Goal: Task Accomplishment & Management: Use online tool/utility

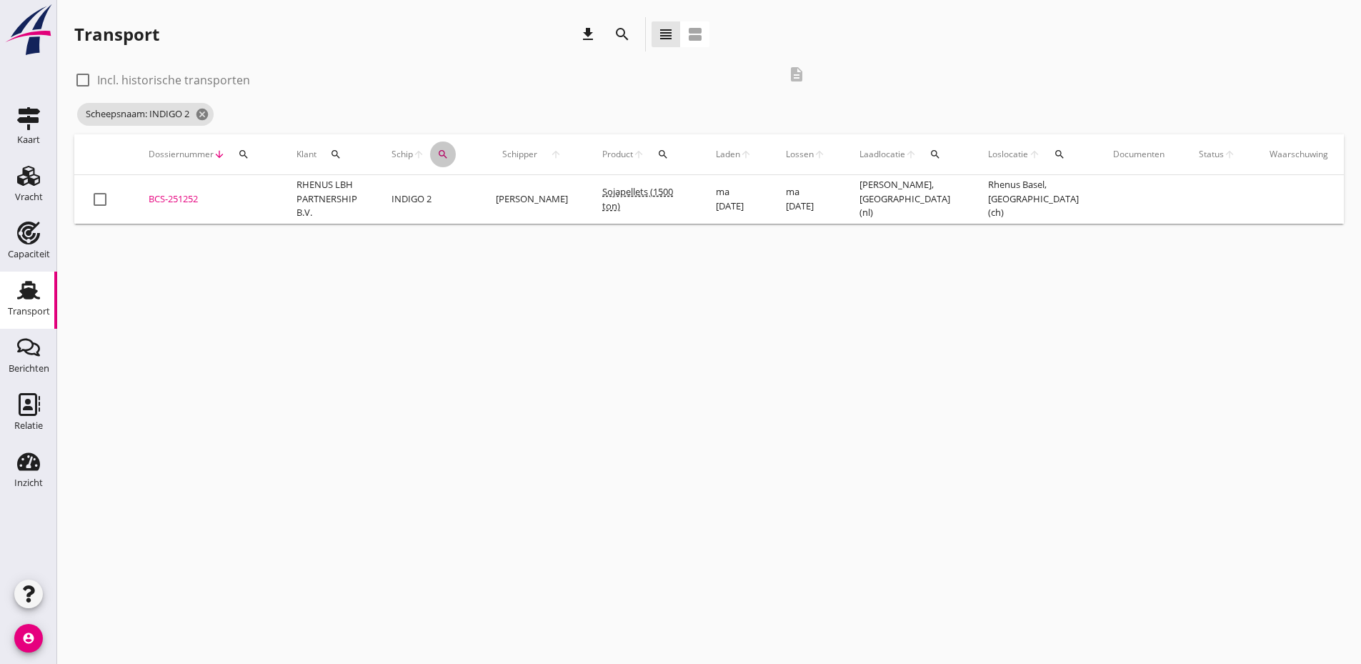
click at [439, 153] on icon "search" at bounding box center [442, 154] width 11 height 11
click at [586, 198] on icon "clear" at bounding box center [594, 195] width 17 height 17
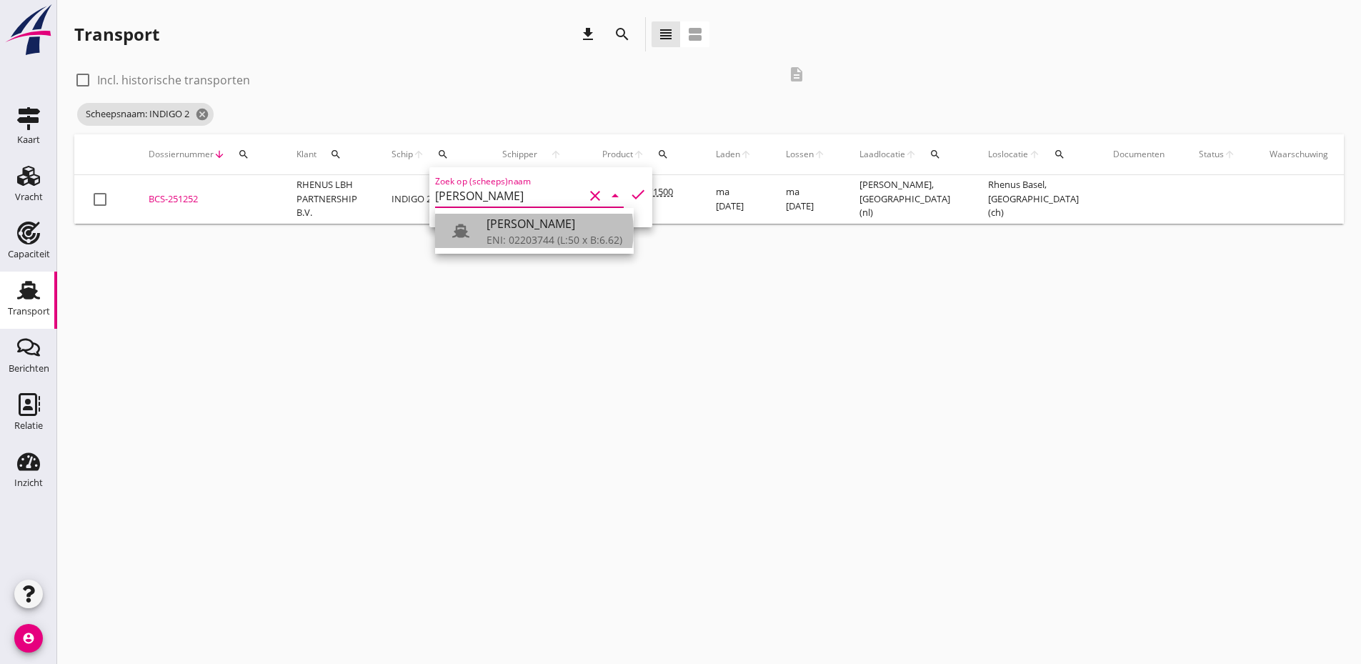
click at [540, 234] on div "ENI: 02203744 (L:50 x B:6.62)" at bounding box center [554, 239] width 136 height 15
click at [629, 194] on icon "check" at bounding box center [637, 194] width 17 height 17
type input "[PERSON_NAME]"
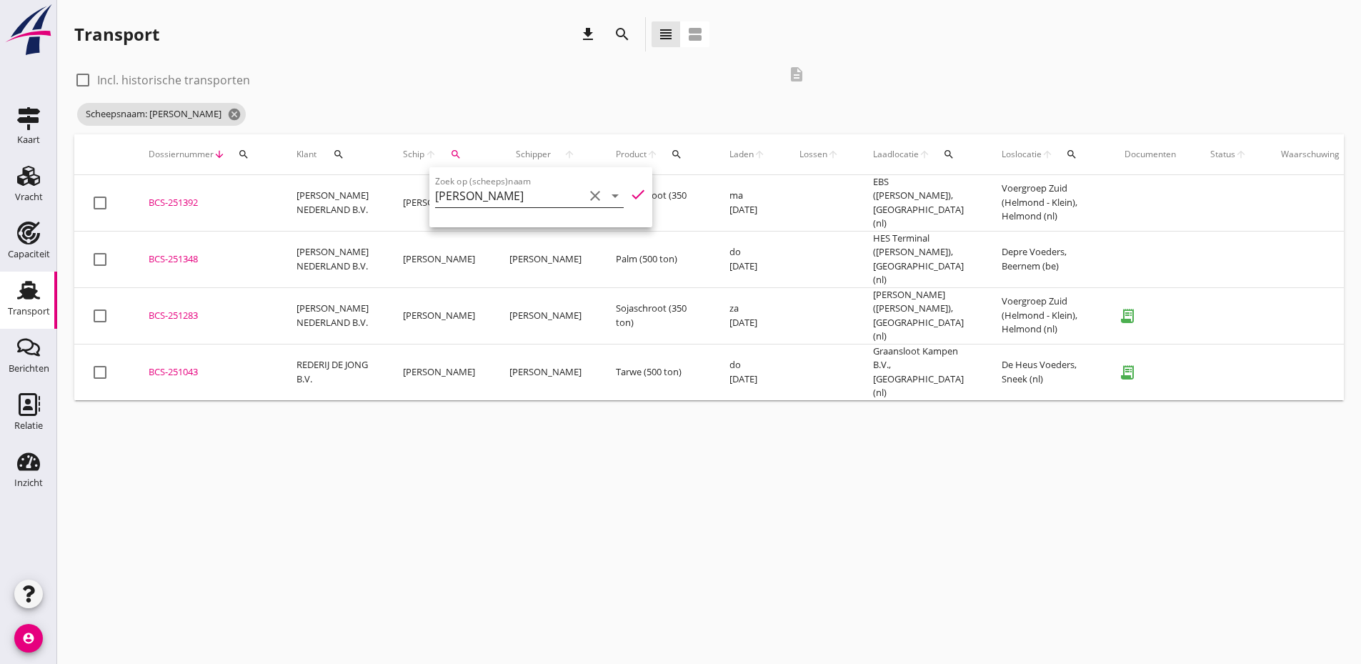
click at [525, 126] on div "Scheepsnaam: [PERSON_NAME]" at bounding box center [444, 114] width 741 height 29
click at [194, 252] on div "BCS-251348" at bounding box center [206, 259] width 114 height 14
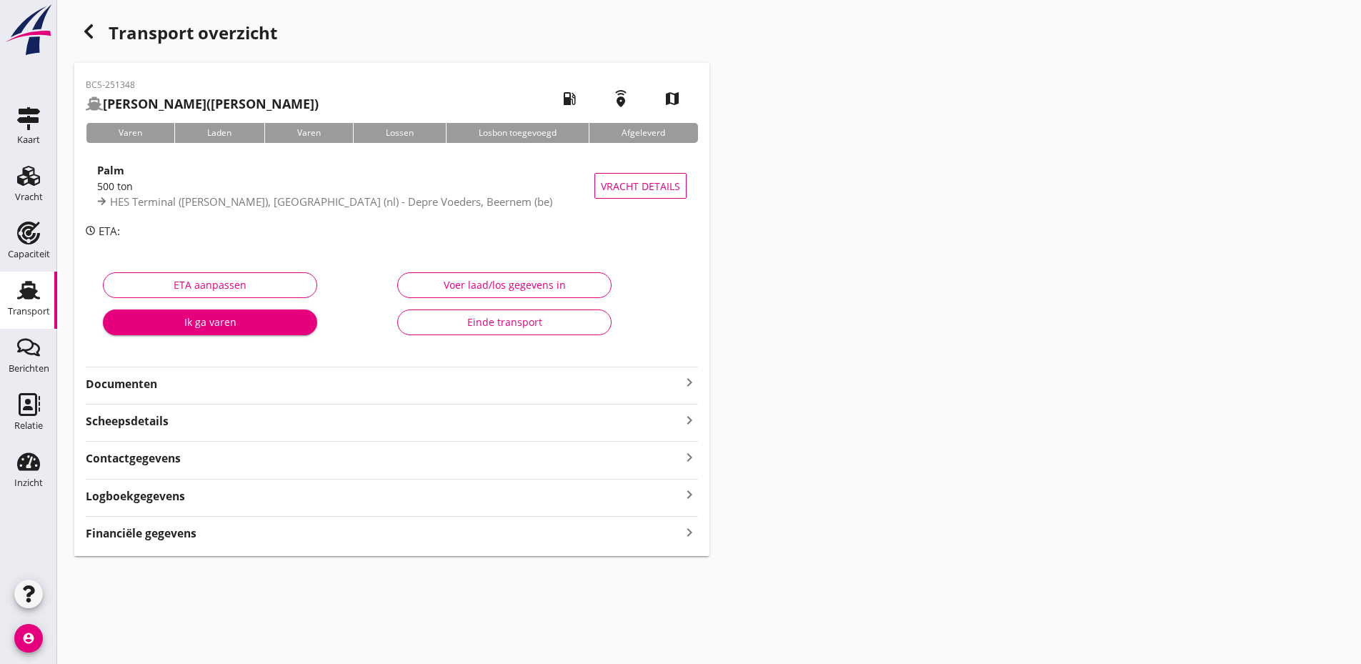
click at [374, 391] on strong "Documenten" at bounding box center [383, 384] width 595 height 16
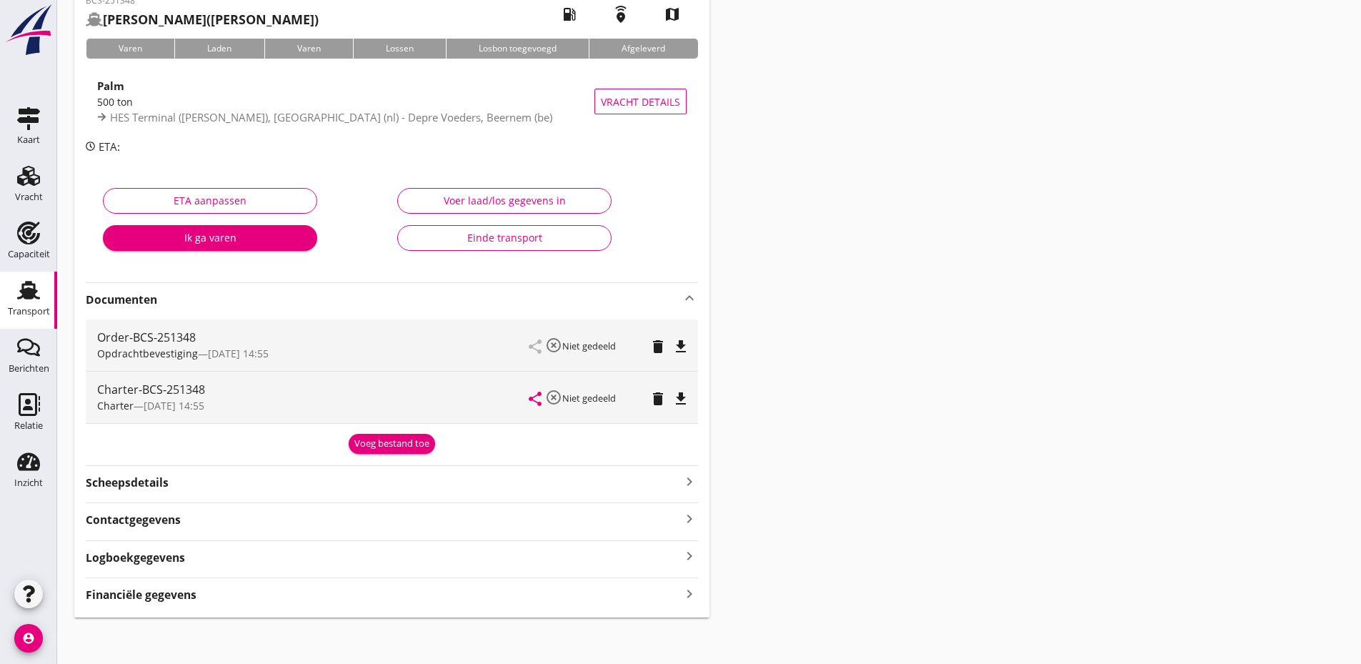
scroll to position [89, 0]
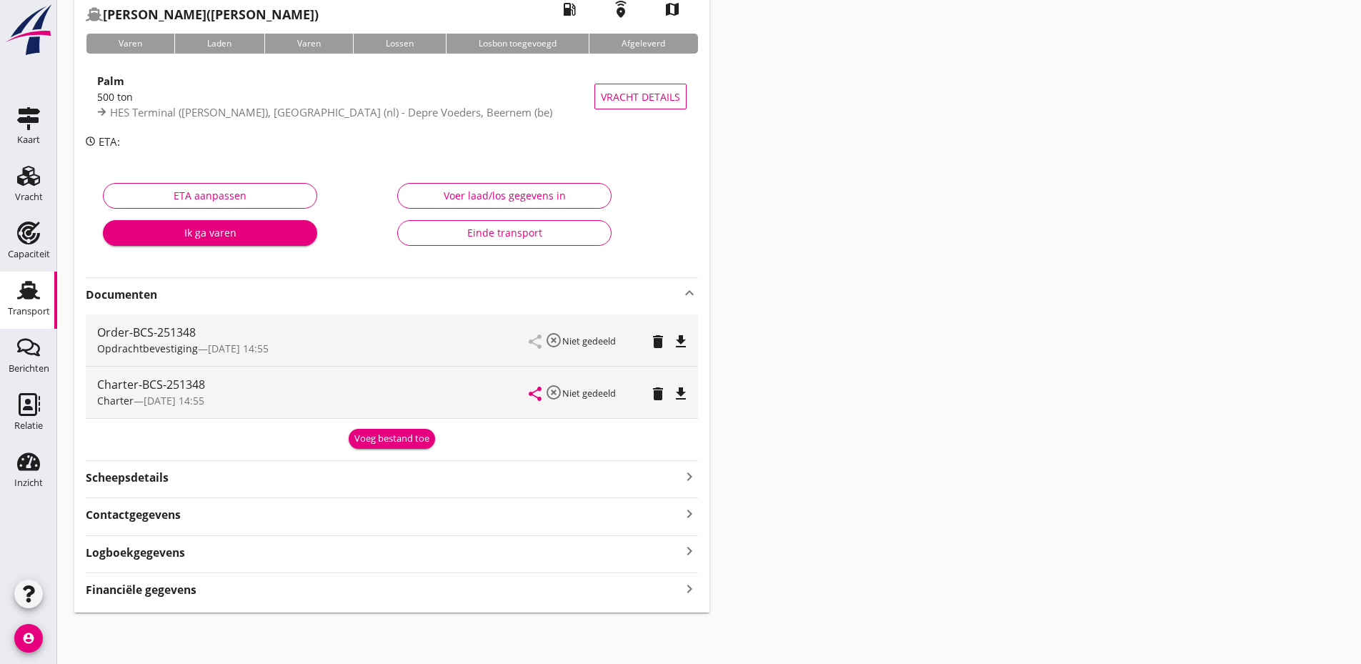
click at [401, 434] on div "Voeg bestand toe" at bounding box center [391, 438] width 75 height 14
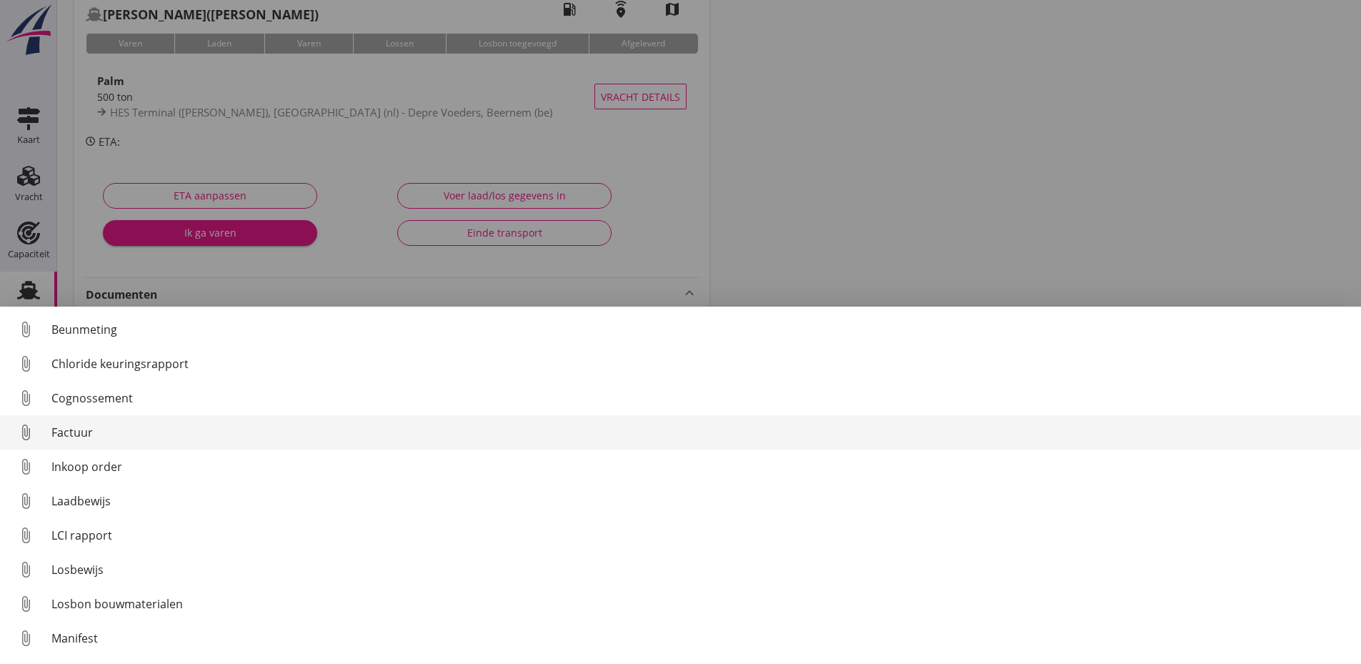
click at [119, 431] on div "Factuur" at bounding box center [700, 432] width 1298 height 17
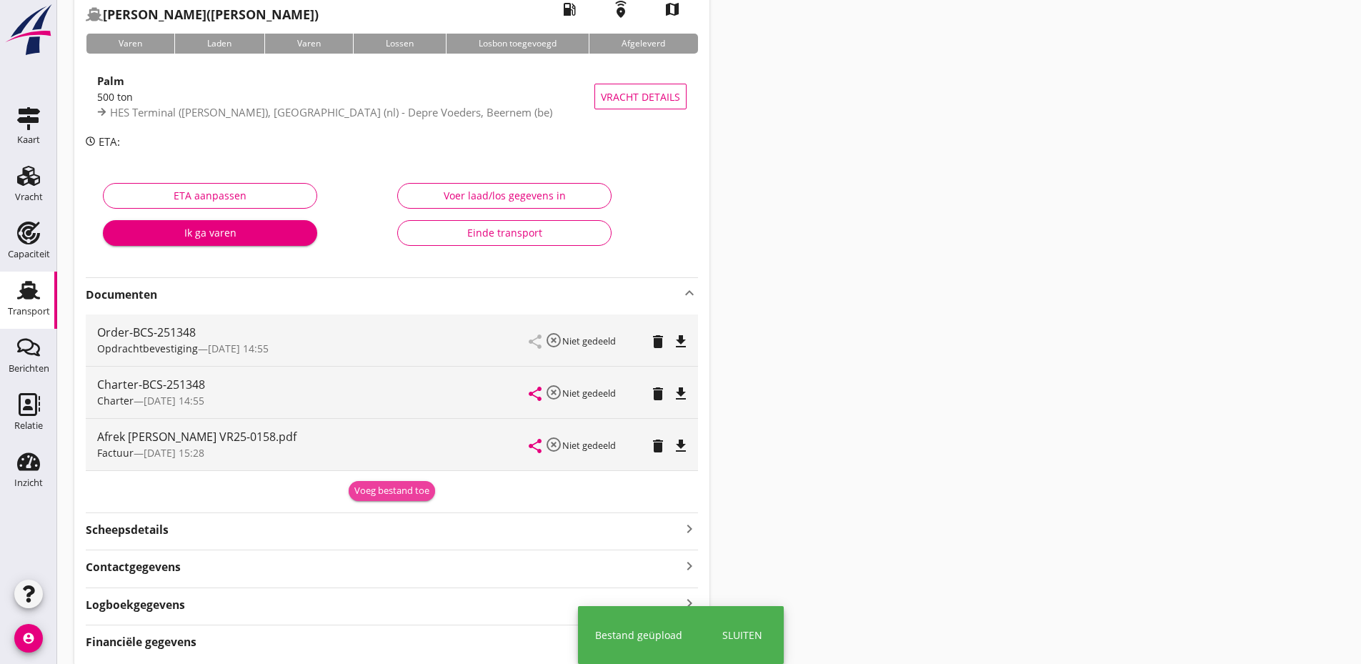
click at [387, 492] on div "Voeg bestand toe" at bounding box center [391, 491] width 75 height 14
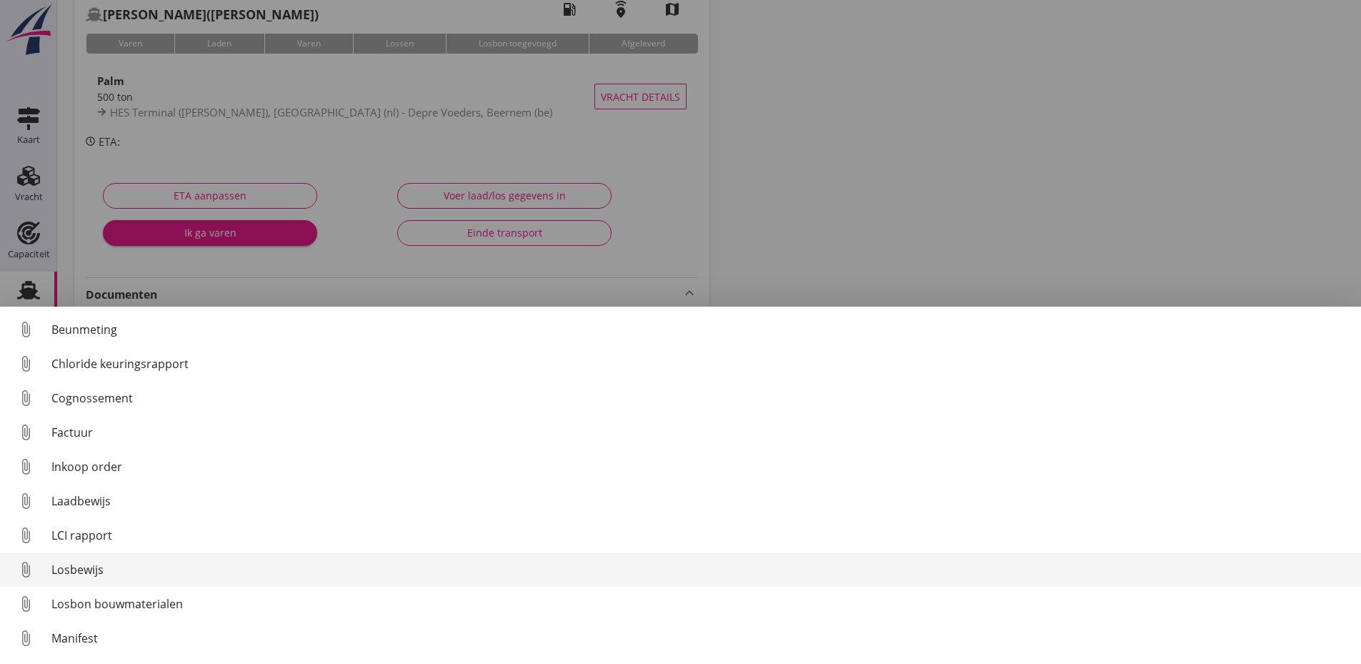
click at [72, 564] on div "Losbewijs" at bounding box center [700, 569] width 1298 height 17
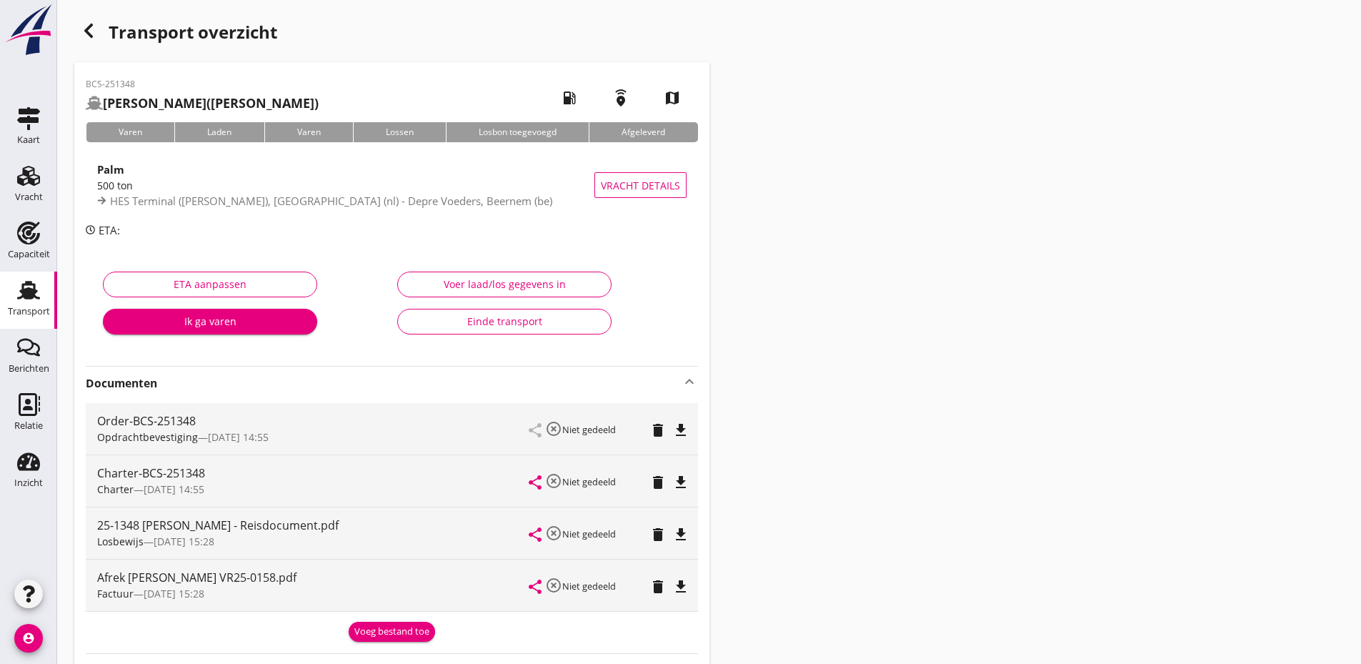
scroll to position [0, 0]
click at [88, 28] on use "button" at bounding box center [88, 31] width 9 height 14
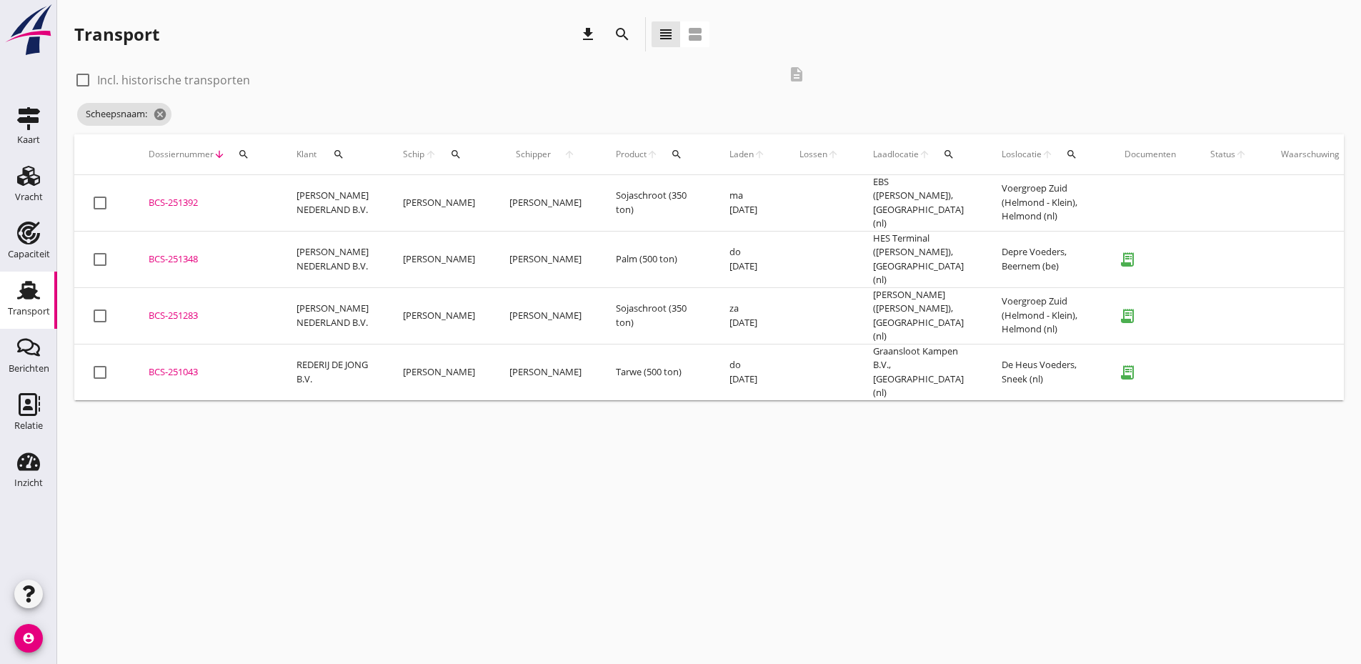
click at [176, 365] on div "BCS-251043" at bounding box center [206, 372] width 114 height 14
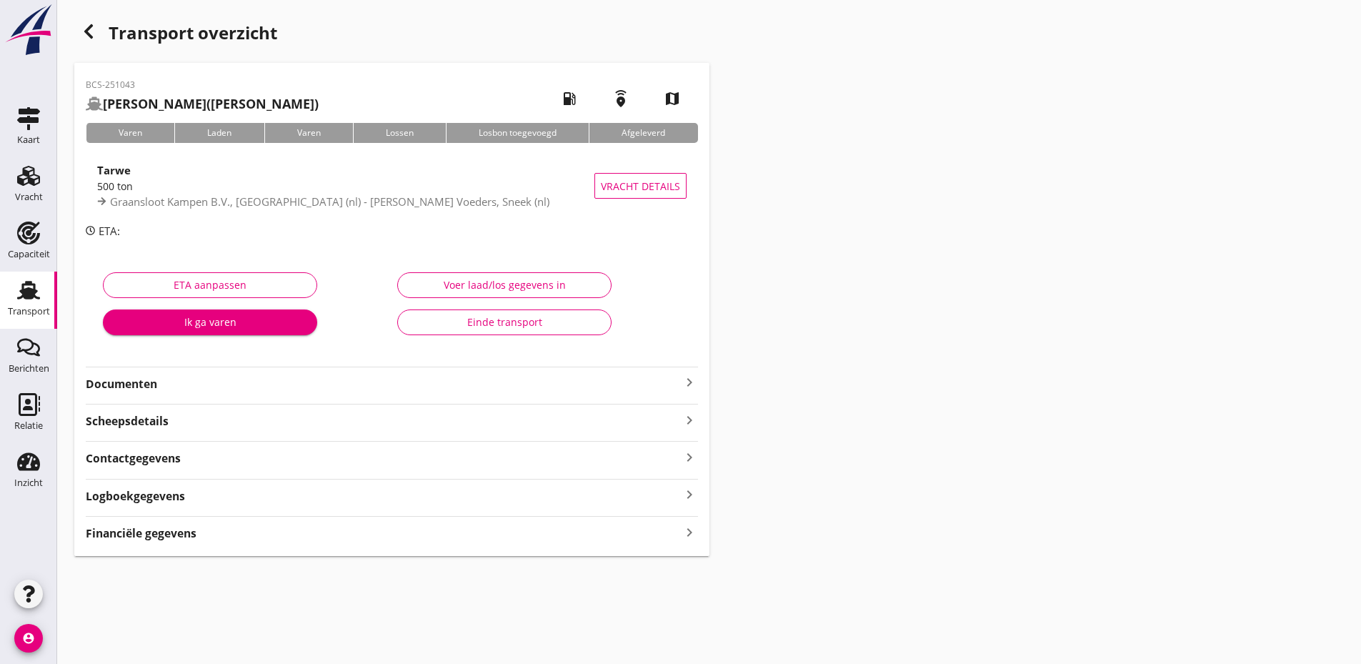
click at [441, 384] on strong "Documenten" at bounding box center [383, 384] width 595 height 16
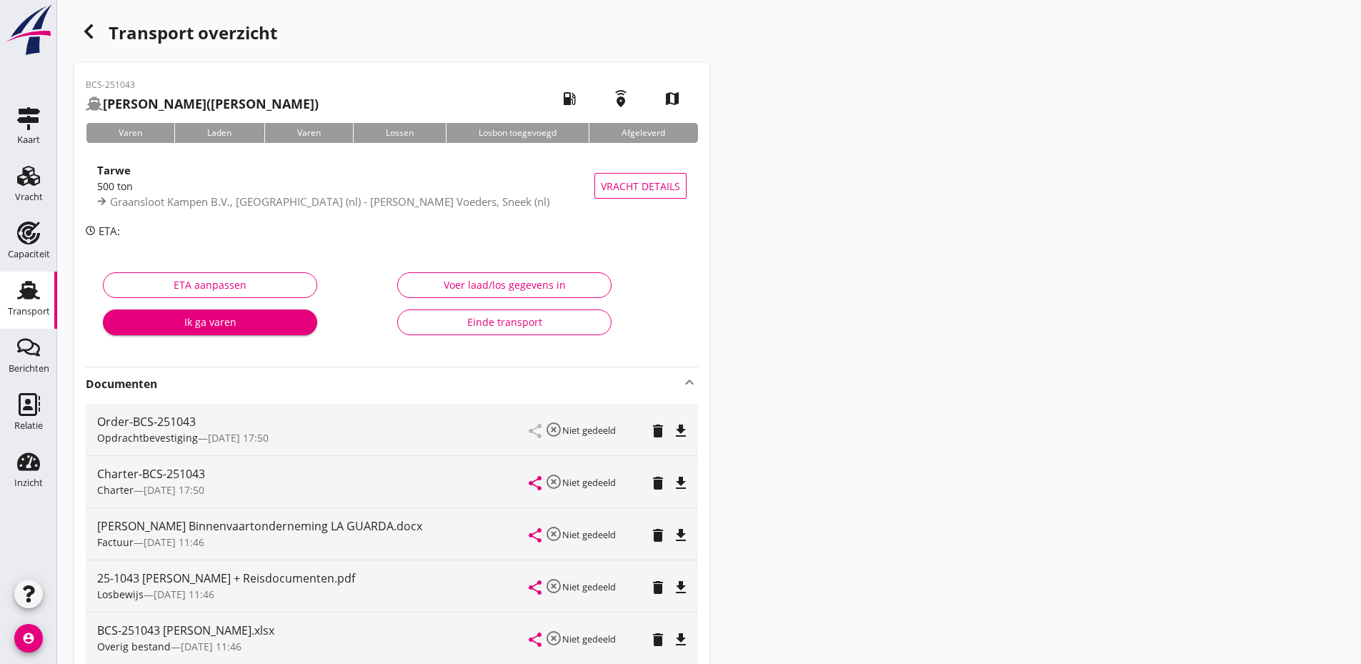
click at [504, 324] on div "Einde transport" at bounding box center [504, 321] width 190 height 15
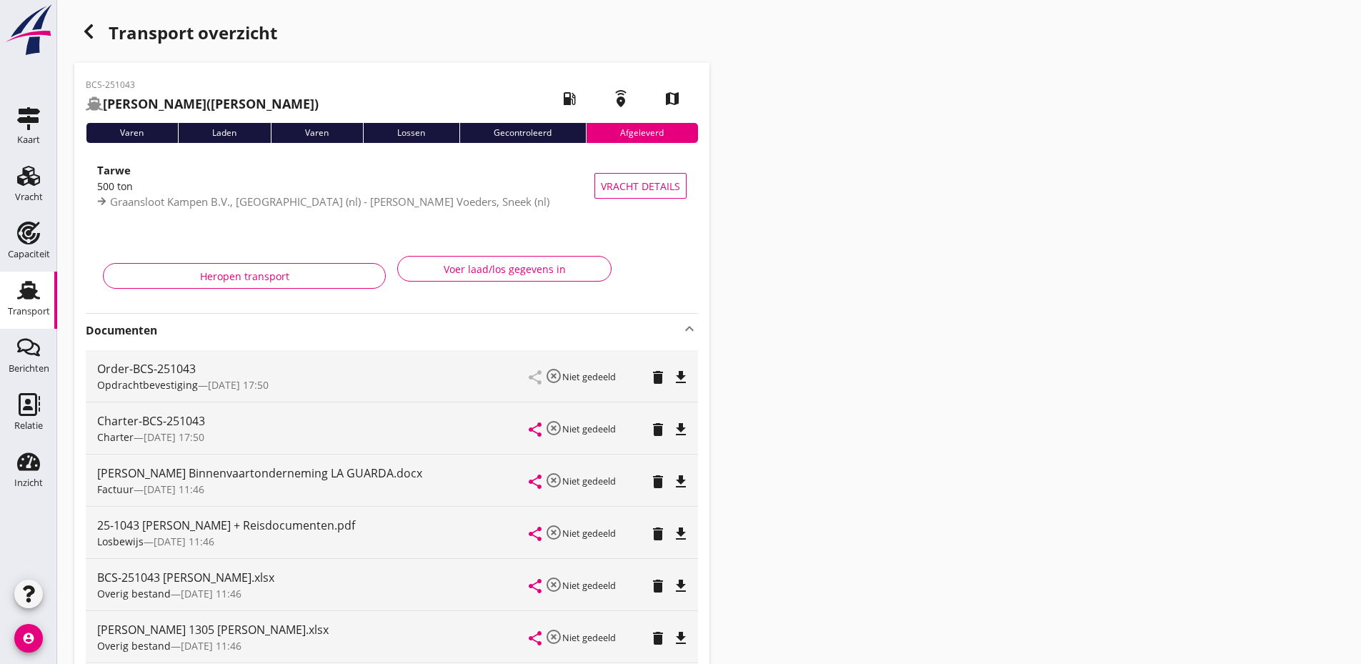
click at [90, 30] on icon "button" at bounding box center [88, 31] width 17 height 17
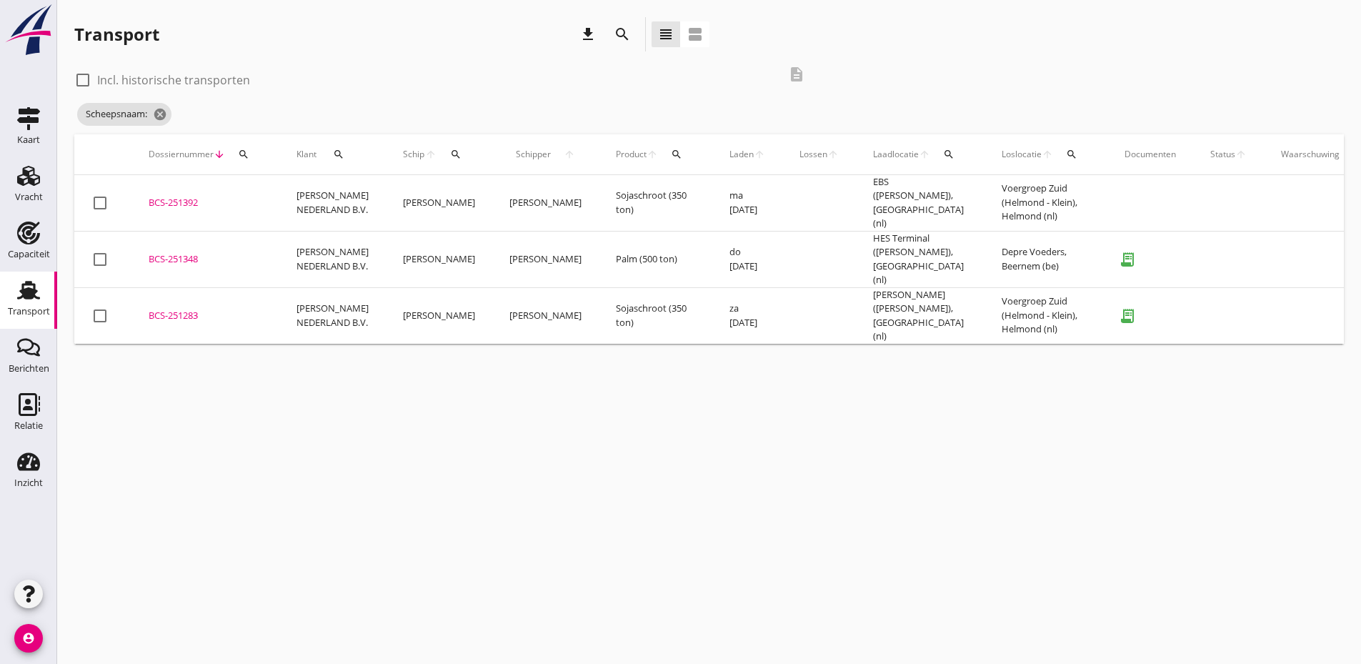
click at [178, 309] on div "BCS-251283" at bounding box center [206, 316] width 114 height 14
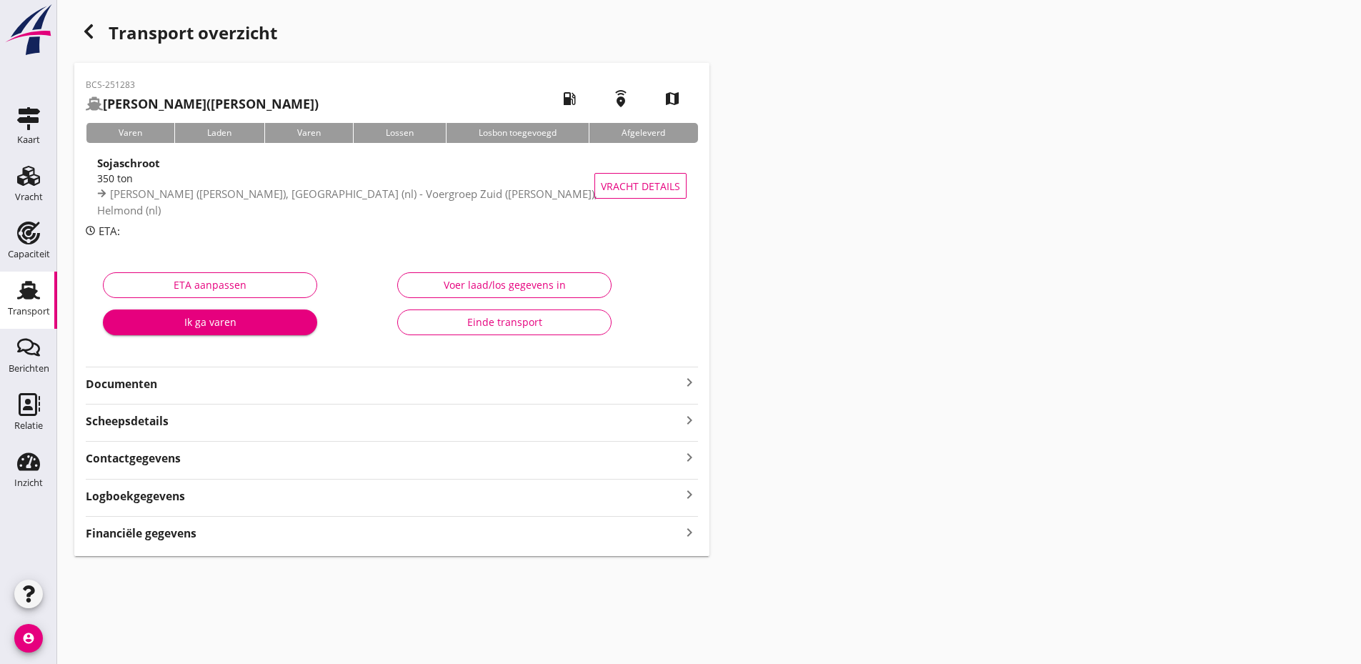
click at [297, 391] on strong "Documenten" at bounding box center [383, 384] width 595 height 16
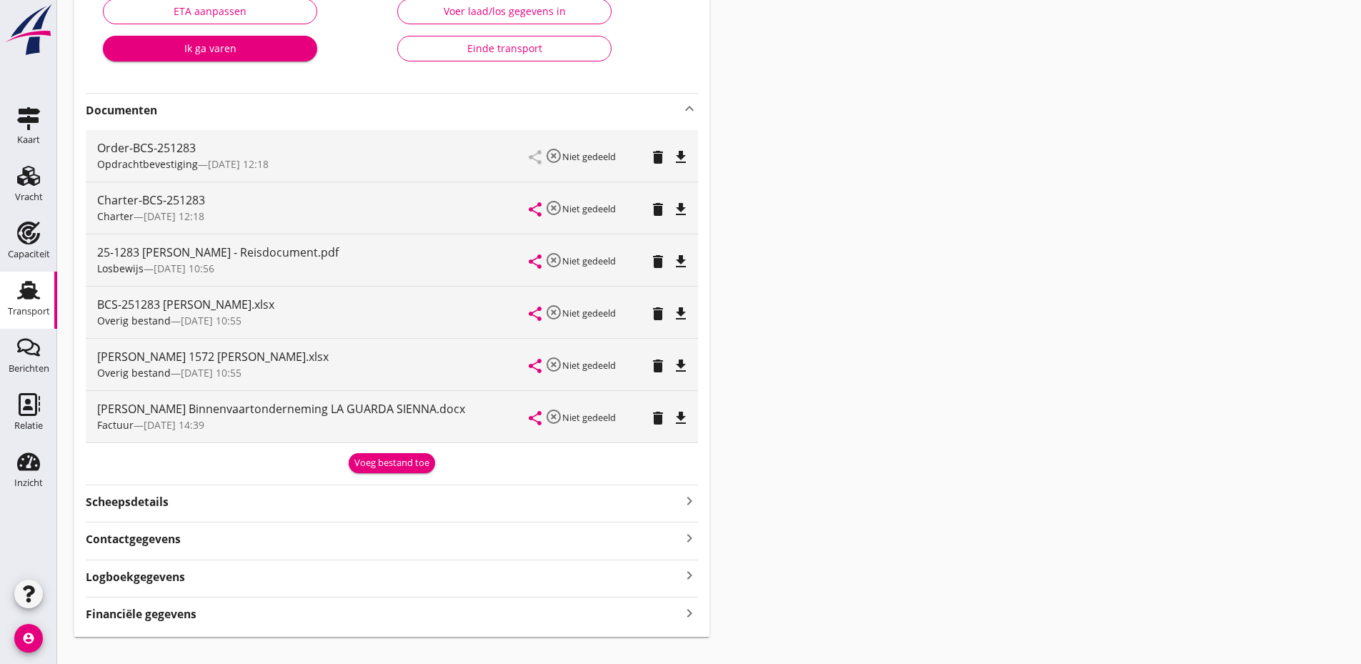
scroll to position [286, 0]
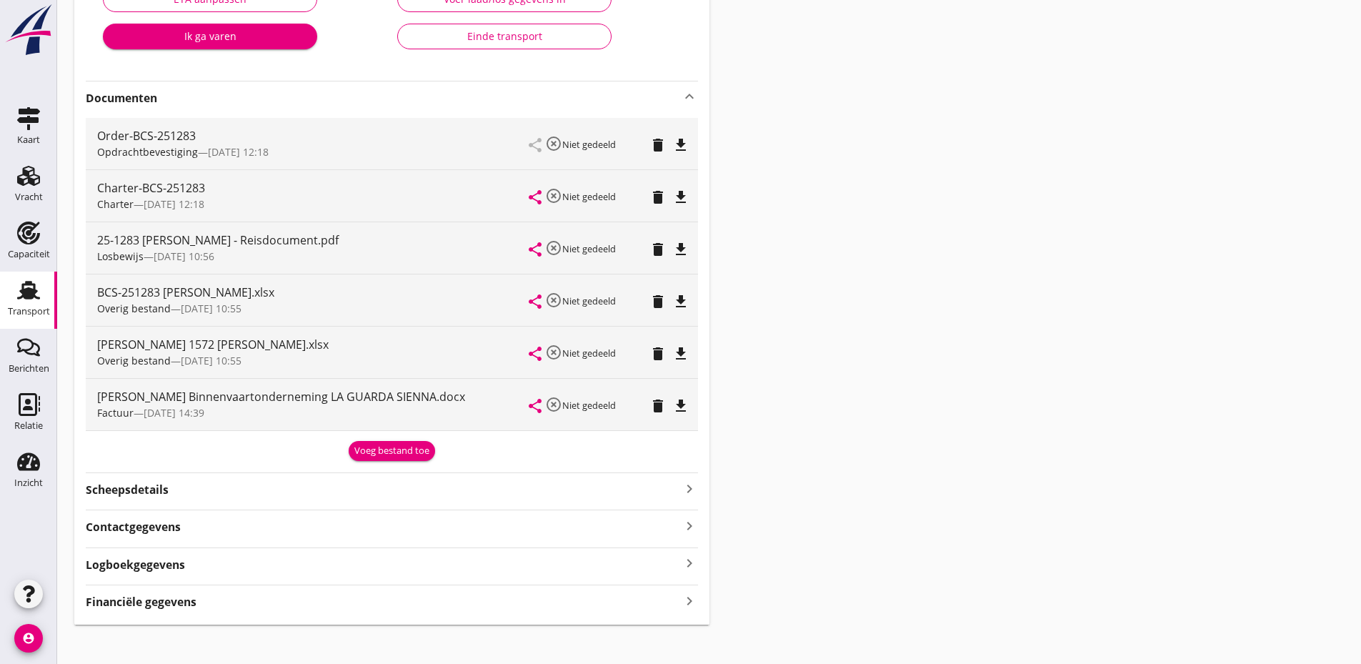
click at [488, 44] on button "Einde transport" at bounding box center [504, 37] width 214 height 26
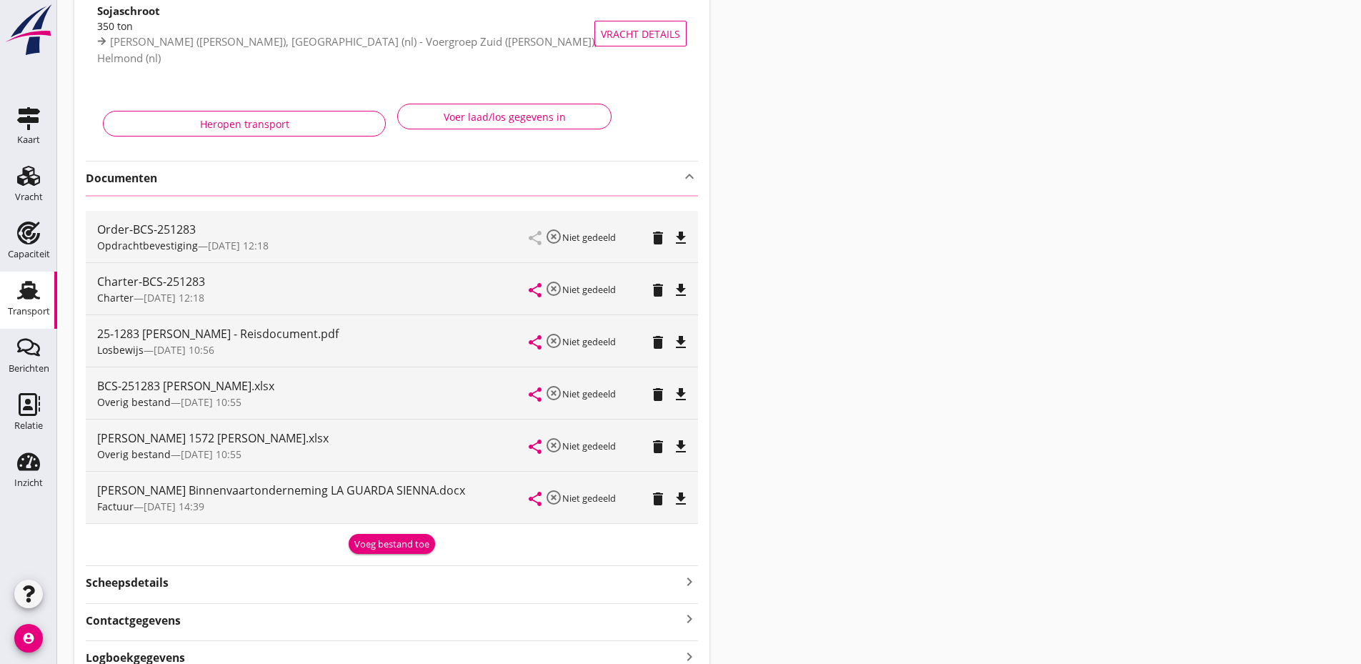
scroll to position [0, 0]
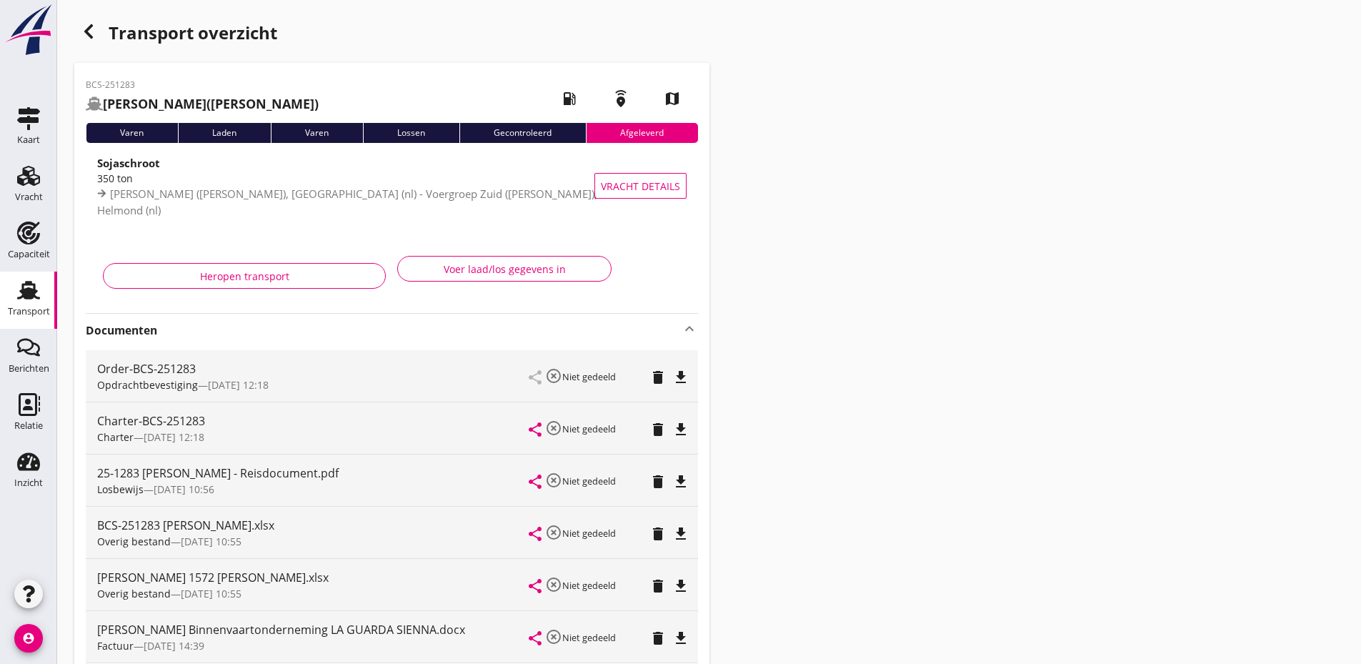
click at [89, 37] on icon "button" at bounding box center [88, 31] width 17 height 17
